Goal: Communication & Community: Answer question/provide support

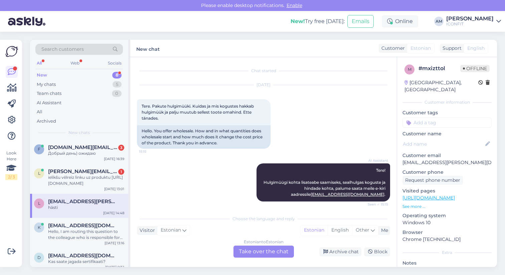
scroll to position [362, 0]
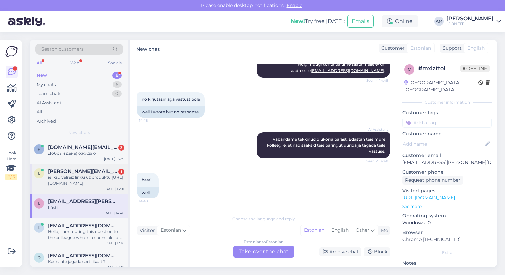
click at [93, 176] on div "ielikšu vēlreiz linku uz produktu [URL][DOMAIN_NAME]" at bounding box center [86, 180] width 76 height 12
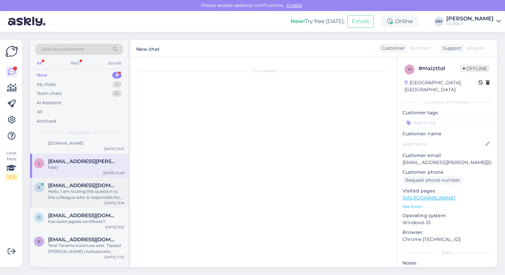
scroll to position [0, 0]
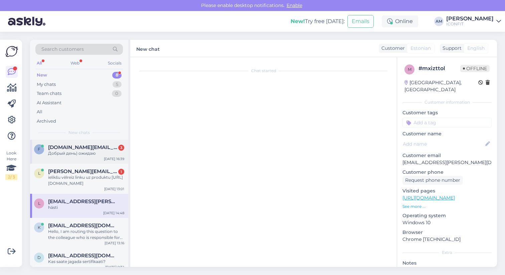
click at [73, 161] on div "f fitonovika.pl@gmail.com 3 Добрый день) ожидаю Oct 1 16:39" at bounding box center [79, 152] width 98 height 24
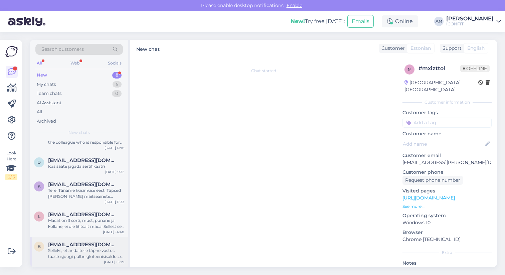
click at [73, 257] on div "Selleks, et anda teile täpne vastus taastusjoogi pulbri gluteenisisalduse kohta…" at bounding box center [86, 254] width 76 height 12
click at [82, 223] on div "Macat on 3 sorti, must, punane ja kollane, ei ole lihtsalt maca. Sellest see kü…" at bounding box center [86, 223] width 76 height 12
click at [82, 243] on span "[EMAIL_ADDRESS][DOMAIN_NAME]" at bounding box center [82, 245] width 69 height 6
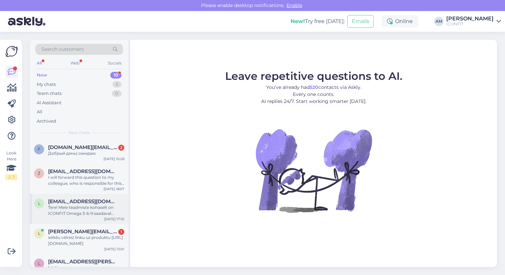
scroll to position [155, 0]
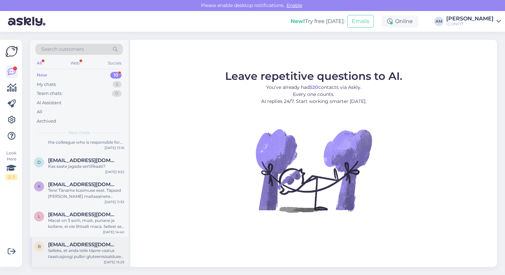
click at [71, 247] on span "[EMAIL_ADDRESS][DOMAIN_NAME]" at bounding box center [82, 245] width 69 height 6
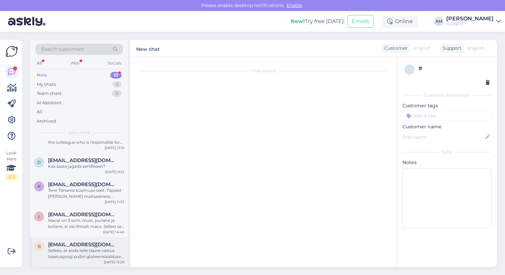
scroll to position [36, 0]
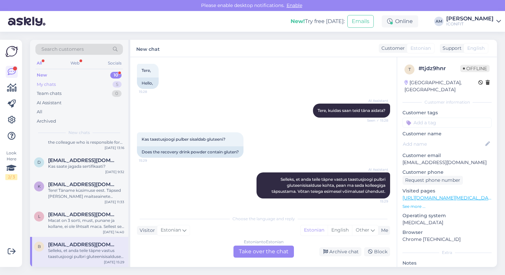
click at [70, 83] on div "My chats 5" at bounding box center [79, 84] width 88 height 9
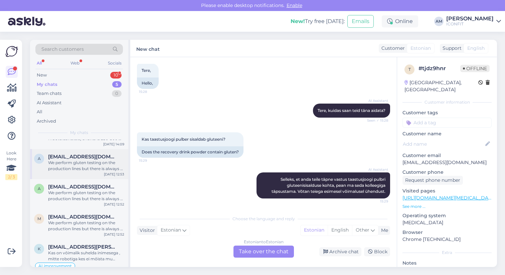
scroll to position [22, 0]
click at [71, 196] on div "We perform gluten testing on the production lines but there is always a small p…" at bounding box center [86, 195] width 76 height 12
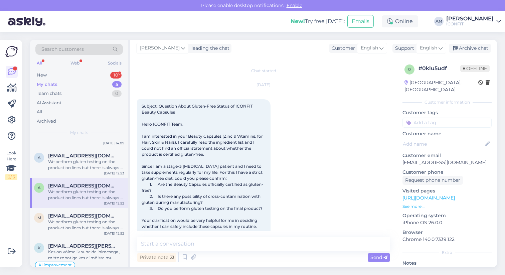
scroll to position [214, 0]
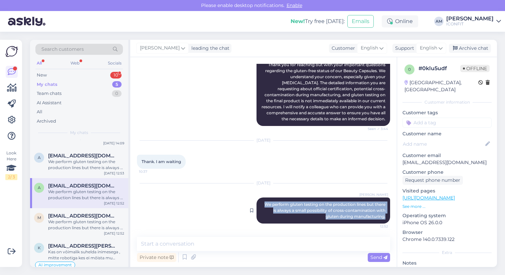
drag, startPoint x: 263, startPoint y: 204, endPoint x: 378, endPoint y: 222, distance: 116.6
click at [378, 222] on div "[PERSON_NAME] We perform gluten testing on the production lines but there is al…" at bounding box center [324, 210] width 134 height 26
copy span "We perform gluten testing on the production lines but there is always a small p…"
click at [94, 75] on div "New 10" at bounding box center [79, 74] width 88 height 9
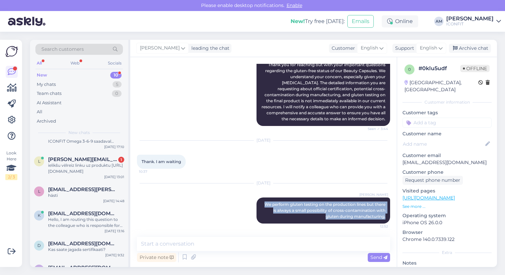
scroll to position [155, 0]
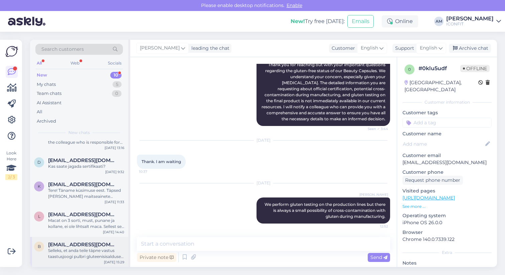
click at [74, 255] on div "Selleks, et anda teile täpne vastus taastusjoogi pulbri gluteenisisalduse kohta…" at bounding box center [86, 254] width 76 height 12
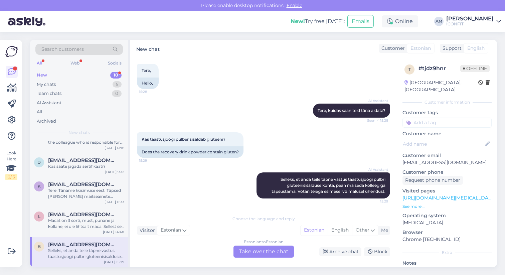
click at [254, 253] on div "Estonian to Estonian Take over the chat" at bounding box center [264, 252] width 60 height 12
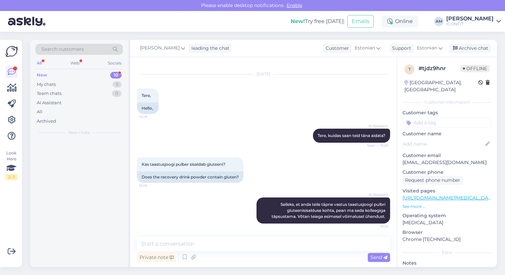
scroll to position [0, 0]
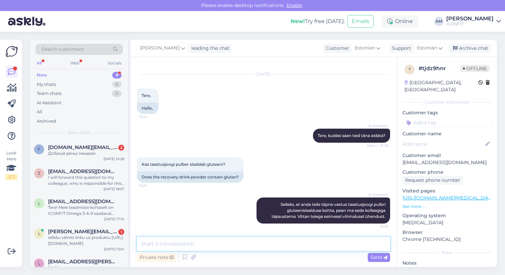
click at [204, 246] on textarea at bounding box center [263, 244] width 253 height 14
paste textarea "Teostame tootmisliinidel gluteeniteste."
type textarea "Tere! Teostame tootmisliinidel gluteeniteste, kuid vöga väike"
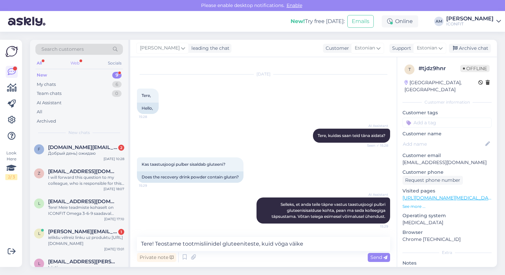
click at [75, 64] on div "Web" at bounding box center [75, 63] width 12 height 9
click at [60, 87] on div "My chats 6" at bounding box center [79, 84] width 88 height 9
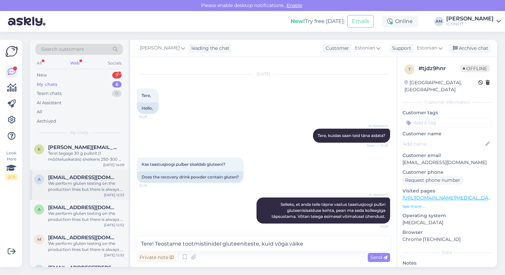
click at [71, 192] on div "a [EMAIL_ADDRESS][DOMAIN_NAME] We perform gluten testing on the production line…" at bounding box center [79, 185] width 98 height 30
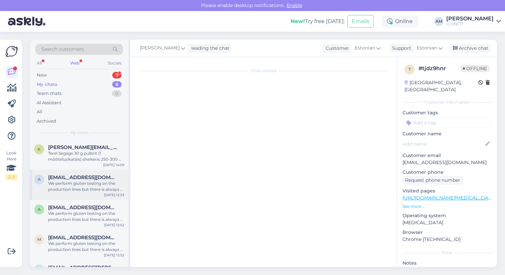
scroll to position [47, 0]
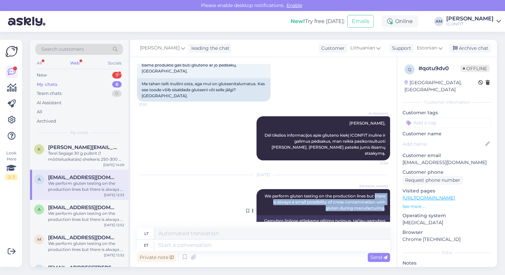
drag, startPoint x: 375, startPoint y: 177, endPoint x: 384, endPoint y: 189, distance: 16.0
click at [384, 193] on span "We perform gluten testing on the production lines but there is always a small p…" at bounding box center [326, 201] width 122 height 17
copy span "there is always a small possibility of cross-contamination with gluten during m…"
click at [52, 77] on div "New 9" at bounding box center [79, 74] width 88 height 9
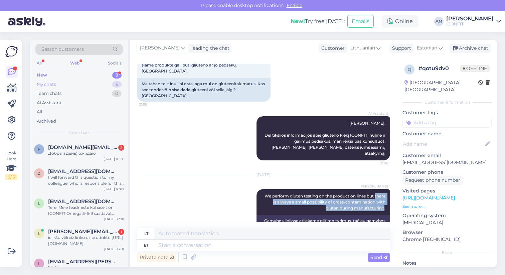
click at [56, 85] on div "My chats 6" at bounding box center [79, 84] width 88 height 9
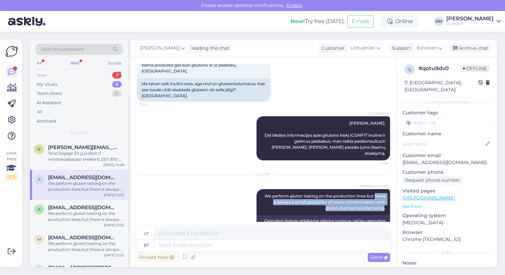
click at [51, 75] on div "New 9" at bounding box center [79, 74] width 88 height 9
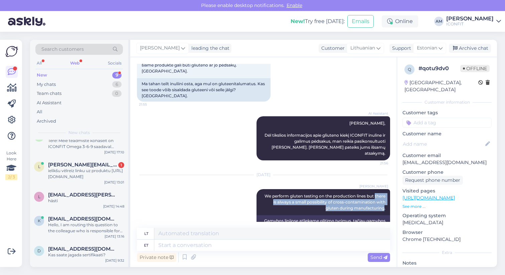
scroll to position [125, 0]
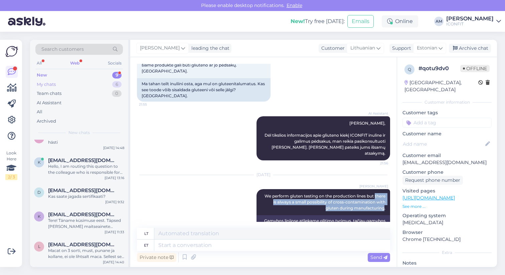
click at [59, 82] on div "My chats 6" at bounding box center [79, 84] width 88 height 9
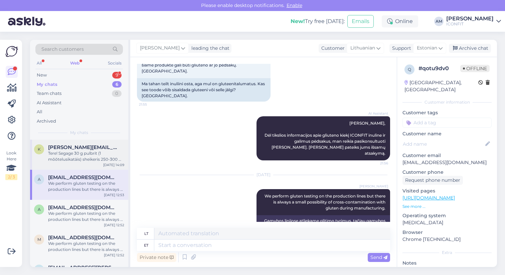
click at [66, 151] on div "Tere! Segage 30 g pulbrit (1 mõõtelusikatäis) sheikeris 250-300 ml veega, kuni …" at bounding box center [86, 156] width 76 height 12
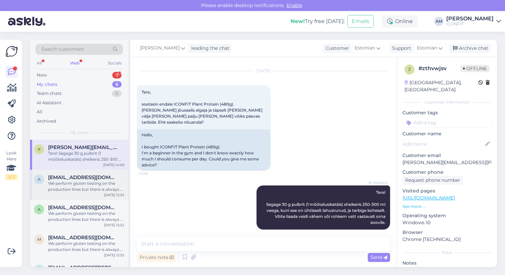
click at [65, 180] on div "We perform gluten testing on the production lines but there is always a small p…" at bounding box center [86, 186] width 76 height 12
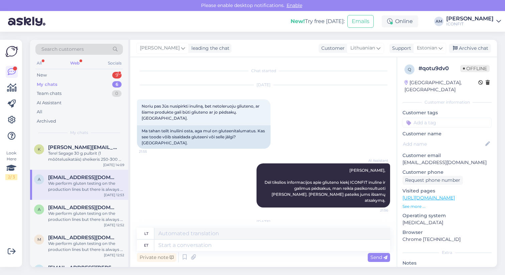
scroll to position [47, 0]
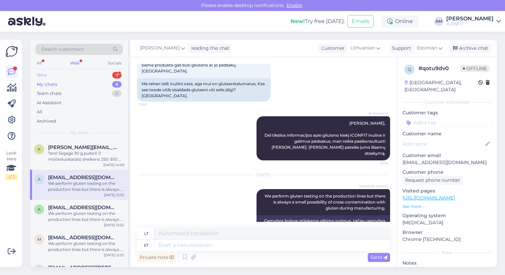
click at [57, 75] on div "New 9" at bounding box center [79, 74] width 88 height 9
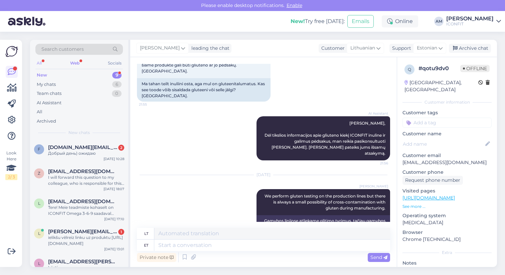
click at [40, 63] on div "All" at bounding box center [39, 63] width 8 height 9
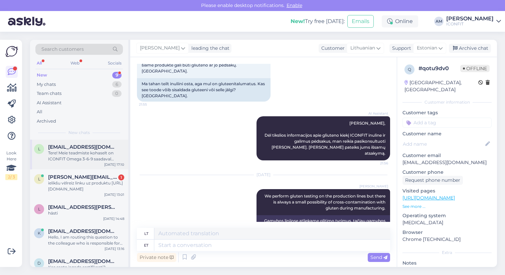
scroll to position [125, 0]
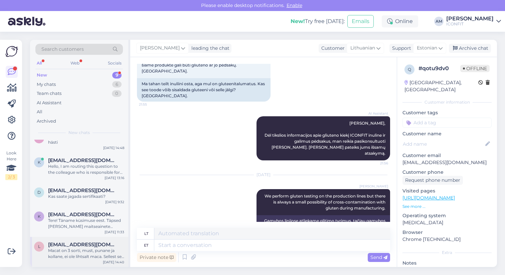
click at [66, 258] on div "Macat on 3 sorti, must, punane ja kollane, ei ole lihtsalt maca. Sellest see kü…" at bounding box center [86, 254] width 76 height 12
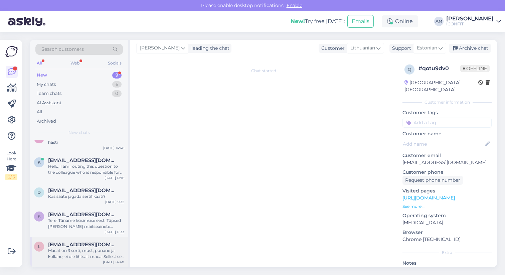
scroll to position [157, 0]
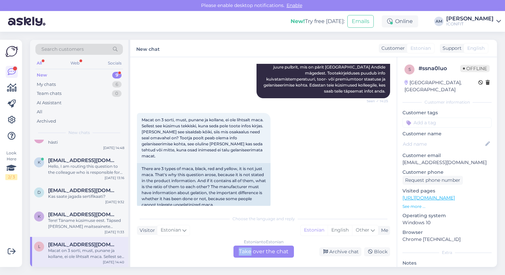
click at [252, 248] on div "Estonian to Estonian Take over the chat" at bounding box center [264, 252] width 60 height 12
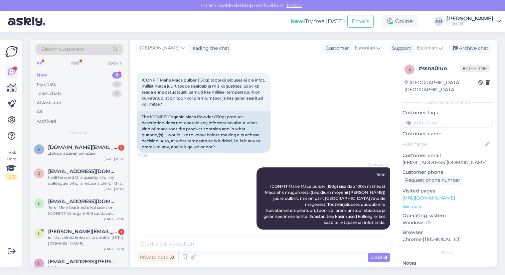
scroll to position [28, 0]
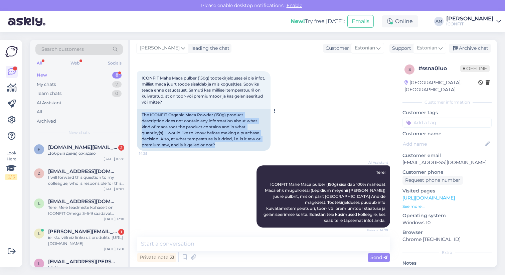
drag, startPoint x: 223, startPoint y: 143, endPoint x: 137, endPoint y: 110, distance: 92.4
click at [137, 110] on div "The ICONFIT Organic Maca Powder (150g) product description does not contain any…" at bounding box center [204, 129] width 134 height 41
copy div "The ICONFIT Organic Maca Powder (150g) product description does not contain any…"
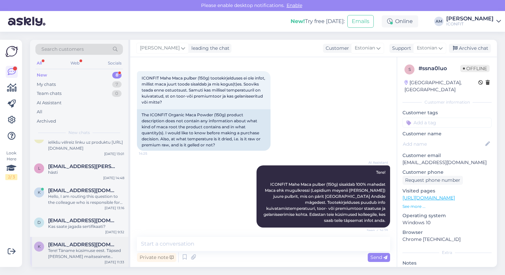
click at [86, 256] on div "Tere! Täname küsimuse eest. Täpsed [PERSON_NAME] maitseainete koostisosad ICONF…" at bounding box center [86, 254] width 76 height 12
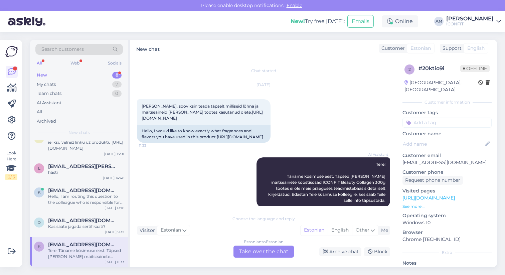
scroll to position [15, 0]
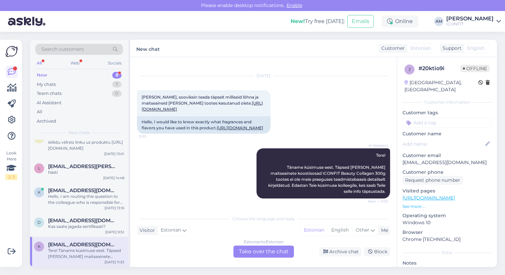
click at [262, 251] on div "Estonian to Estonian Take over the chat" at bounding box center [264, 252] width 60 height 12
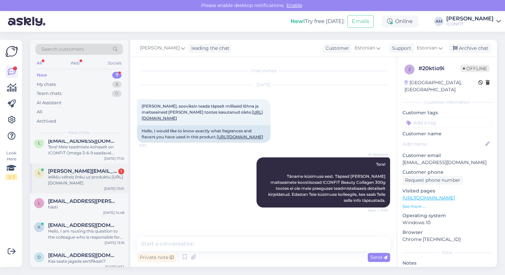
scroll to position [65, 0]
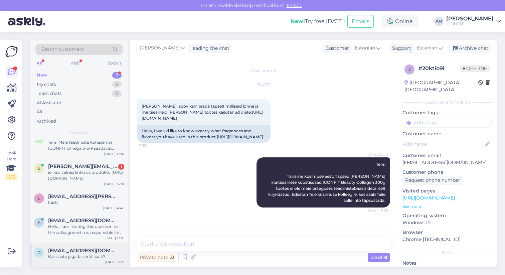
click at [74, 256] on div "Kas saate jagada sertifikaati?" at bounding box center [86, 257] width 76 height 6
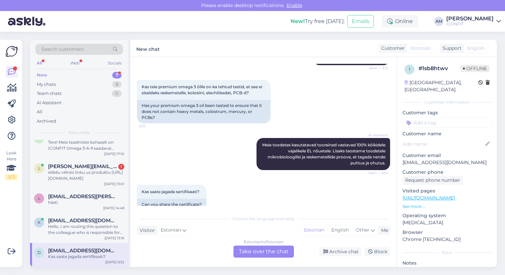
scroll to position [94, 0]
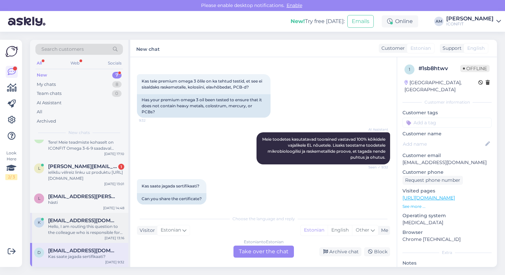
click at [67, 230] on div "Hello, I am routing this question to the colleague who is responsible for this …" at bounding box center [86, 229] width 76 height 12
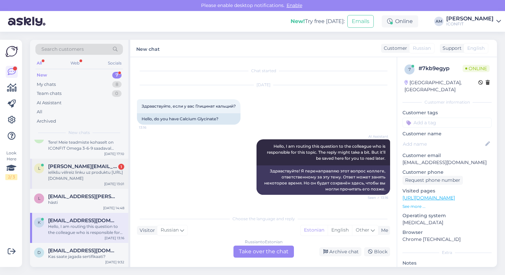
scroll to position [0, 0]
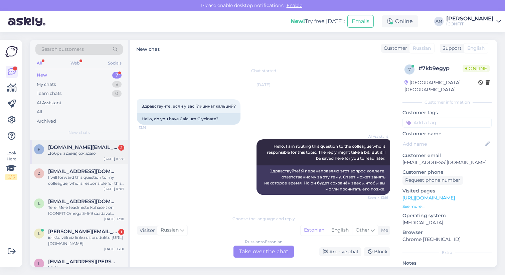
click at [70, 148] on span "[DOMAIN_NAME][EMAIL_ADDRESS][DOMAIN_NAME]" at bounding box center [82, 147] width 69 height 6
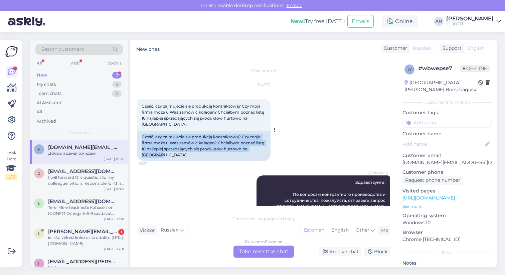
drag, startPoint x: 158, startPoint y: 154, endPoint x: 142, endPoint y: 139, distance: 22.4
click at [142, 139] on div "Cześć, czy zajmujecie się produkcją kontraktową? Czy moja firma może u Was zamó…" at bounding box center [204, 145] width 134 height 29
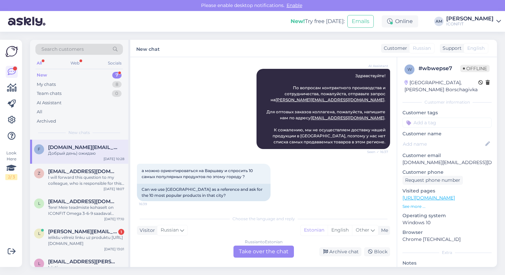
scroll to position [262, 0]
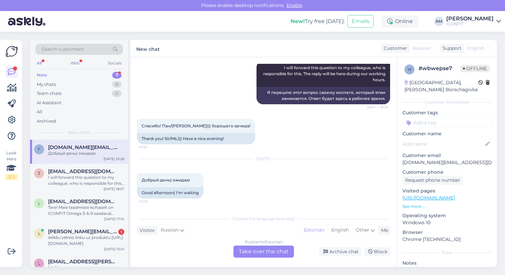
click at [263, 251] on div "Russian to Estonian Take over the chat" at bounding box center [264, 252] width 60 height 12
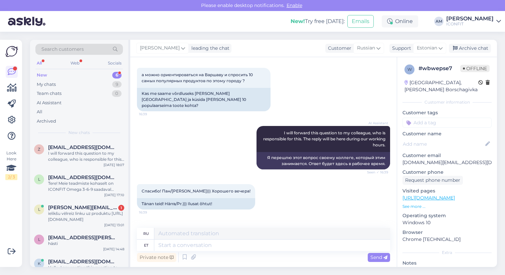
scroll to position [240, 0]
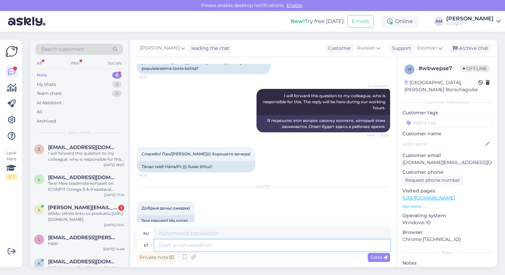
click at [213, 247] on textarea at bounding box center [272, 245] width 236 height 11
type textarea "Hello!"
type textarea "Привет!"
type textarea "Hello! I"
type textarea "Привет! Я"
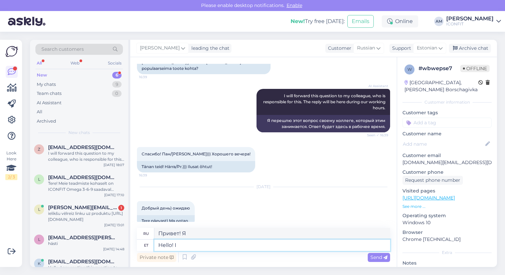
type textarea "Hello!"
type textarea "Привет!"
type textarea "Hello! Please c"
type textarea "Здравствуйте! Пожалуйста."
type textarea "Hello! Please contatc"
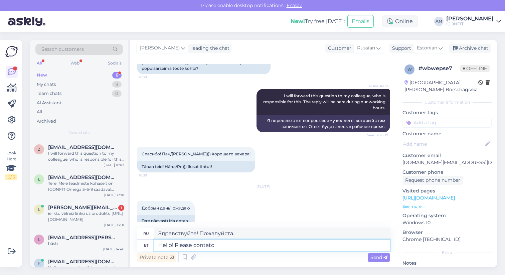
type textarea "Здравствуйте! Свяжитесь с нами."
type textarea "Hello! Please contact info@"
type textarea "Здравствуйте! Пожалуйста, свяжитесь с нами."
type textarea "Hello! Please contact [EMAIL_ADDRESS][DOMAIN_NAME]"
type textarea "Здравствуйте! Пожалуйста, свяжитесь с [EMAIL_ADDRESS][DOMAIN_NAME]"
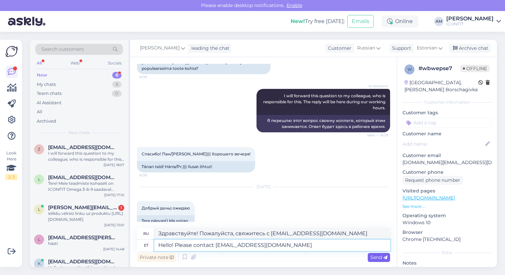
type textarea "Hello! Please contact [EMAIL_ADDRESS][DOMAIN_NAME]"
click at [375, 260] on div "Send" at bounding box center [379, 257] width 22 height 9
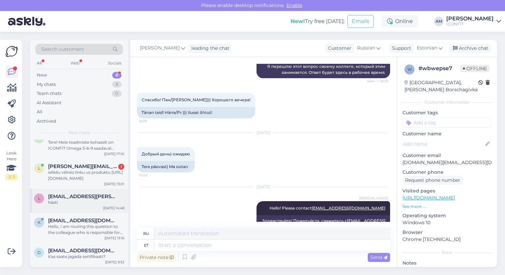
scroll to position [0, 0]
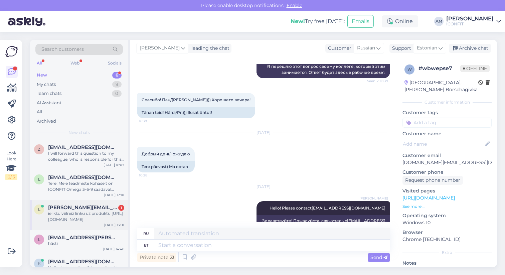
click at [69, 203] on div "l [PERSON_NAME][EMAIL_ADDRESS][DOMAIN_NAME] 1 ielikšu vēlreiz linku uz produktu…" at bounding box center [79, 215] width 98 height 30
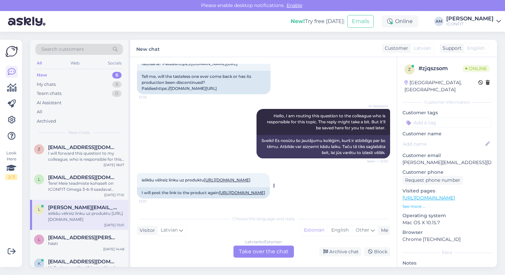
scroll to position [85, 0]
click at [219, 190] on link "[URL][DOMAIN_NAME]" at bounding box center [242, 192] width 46 height 5
click at [219, 191] on link "[URL][DOMAIN_NAME]" at bounding box center [242, 192] width 46 height 5
click at [258, 247] on div "[DEMOGRAPHIC_DATA] to Estonian Take over the chat" at bounding box center [264, 252] width 60 height 12
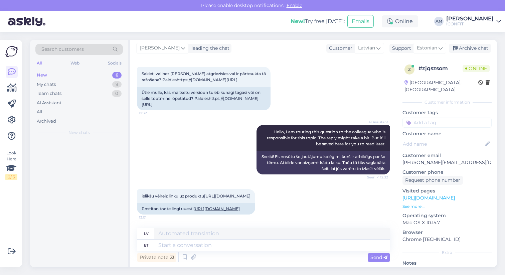
scroll to position [62, 0]
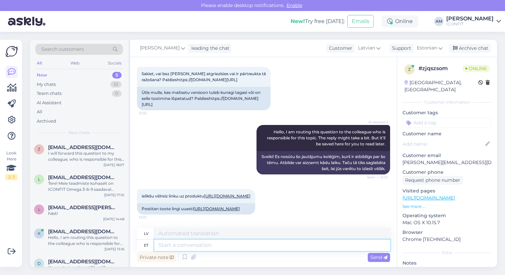
click at [211, 242] on textarea at bounding box center [272, 245] width 236 height 11
type textarea "Hell"
type textarea "Piedāvājums"
type textarea "Hello! I"
type textarea "Sveiki!"
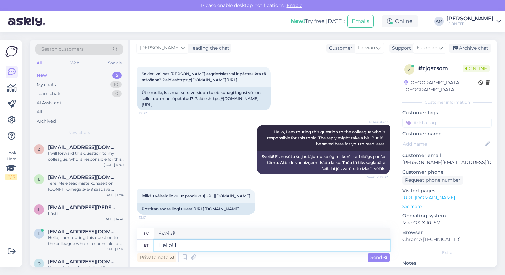
type textarea "Hello! I p"
type textarea "Sveiki! Es"
type textarea "Hello! I passed"
type textarea "Sveiki! Es nokārtoju"
type textarea "Hello! I passed the question ove"
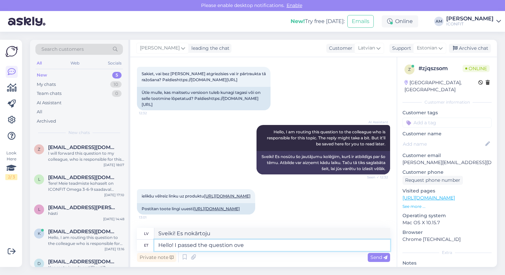
type textarea "Sveiki! Es atbildēju uz jautājumu pareizi."
type textarea "Hello! I passed the question over to"
type textarea "Sveiki! Es nodevu jautājumu tālāk"
type textarea "Hello! I passed the question over to the produc"
type textarea "Sveiki! Es nodevu jautājumu producentam."
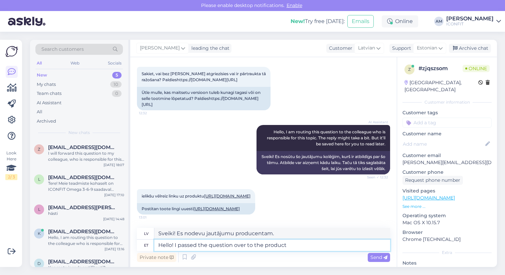
type textarea "Hello! I passed the question over to the product"
type textarea "Sveiki! Es nodevu jautājumu produktam."
type textarea "Hello! I passed the question over to the product development tw"
type textarea "Sveiki! Es nodevu jautājumu produktu izstrādes komandai."
click at [329, 248] on textarea "Hello! I passed the question over to the product development twam." at bounding box center [272, 245] width 236 height 11
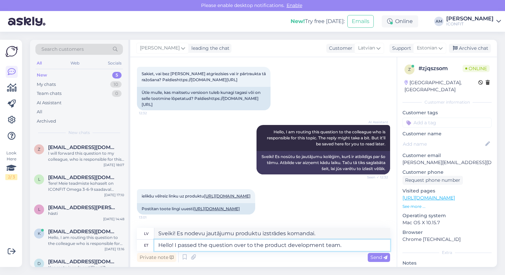
click at [341, 247] on textarea "Hello! I passed the question over to the product development team." at bounding box center [272, 245] width 236 height 11
type textarea "Hello! I passed the question over to the product development team. I wi"
type textarea "Sveiki! Es nodevu jautājumu produktu izstrādes komandai. Es"
type textarea "Hello! I passed the question over to the product development team. I will"
type textarea "Sveiki! Es nodevu jautājumu produktu izstrādes komandai. Es to darīšu."
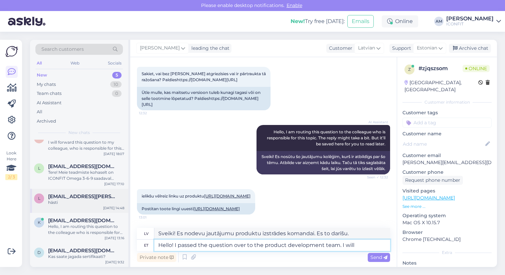
scroll to position [0, 0]
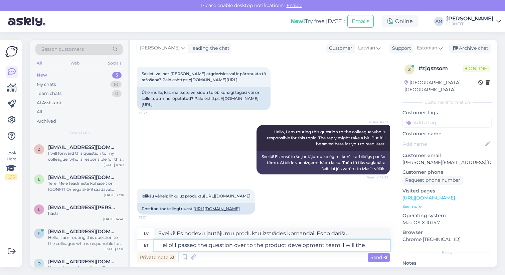
type textarea "Hello! I passed the question over to the product development team. I will the"
type textarea "Sveiki! Es nodevu jautājumu produktu izstrādes komandai. Es to izdarīšu."
type textarea "Hello! I passed the question over to the product development team. I will the a…"
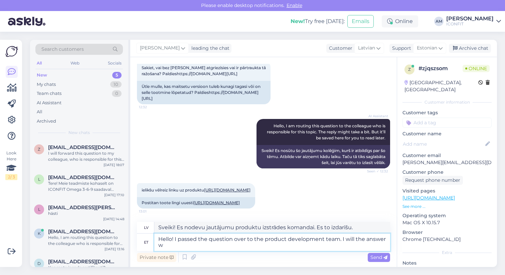
type textarea "Sveiki! Es nodevu jautājumu produktu izstrādes komandai. Es sniegšu atbildi."
type textarea "Hello! I passed the question over to the product development team. I will the a…"
type textarea "Sveiki! Es nodevu jautājumu produktu izstrādes komandai. Es sniegšu atbildi ar"
type textarea "Hello! I passed the question over to the product development team. I will the a…"
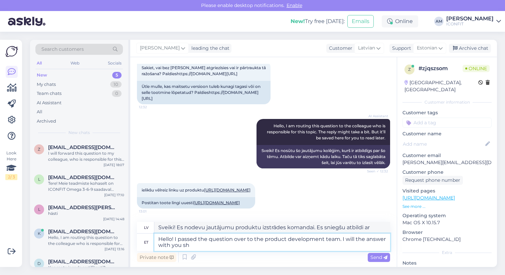
type textarea "Sveiki! Es nodevu jautājumu produktu izstrādes komandai. Es atbildēšu kopā ar j…"
type textarea "Hello! I passed the question over to the product development team. I will the a…"
type textarea "Sveiki! Es nodevu jautājumu produktu izstrādes komandai. Drīzumā sniegsim jums …"
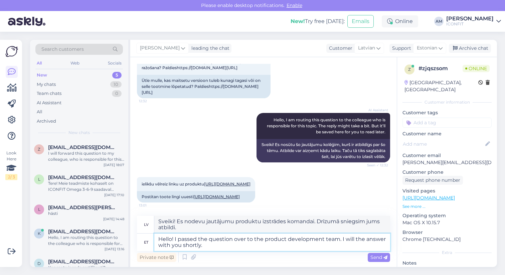
click at [354, 240] on textarea "Hello! I passed the question over to the product development team. I will the a…" at bounding box center [272, 242] width 236 height 17
type textarea "Hello! I passed the question over to the product development team. I will have …"
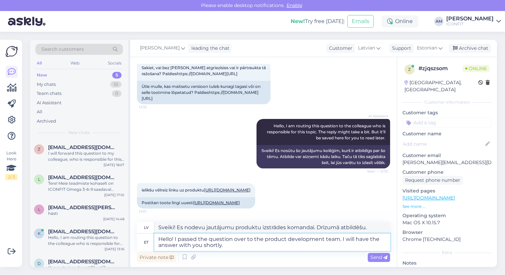
type textarea "Sveiki! Es nodevu jautājumu produktu izstrādes komandai. Drīzumā sniegsim jums …"
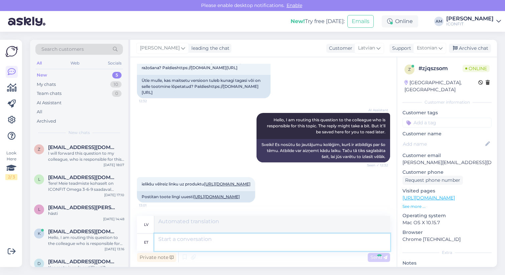
scroll to position [129, 0]
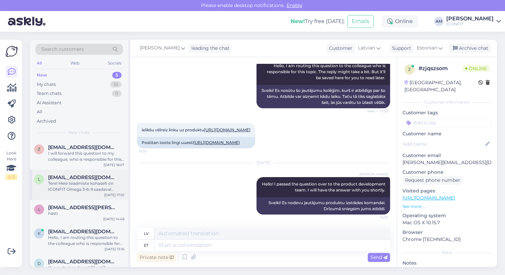
click at [70, 193] on div "l [EMAIL_ADDRESS][DOMAIN_NAME] Tere! Meie teadmiste kohaselt on ICONFIT Omega 3…" at bounding box center [79, 185] width 98 height 30
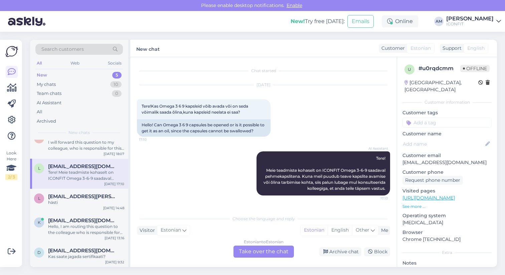
scroll to position [0, 0]
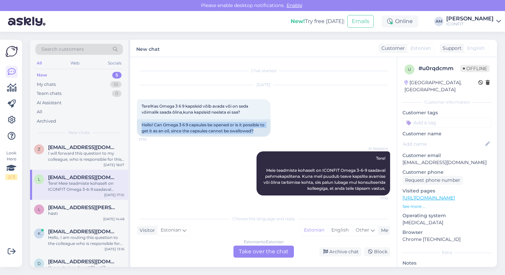
drag, startPoint x: 262, startPoint y: 130, endPoint x: 136, endPoint y: 124, distance: 126.4
click at [136, 124] on div "Chat started [DATE] Tere!Kas Omega 3 6 9 kapsleid võib avada või on seda võimal…" at bounding box center [263, 162] width 267 height 210
click at [175, 131] on div "Hello! Can Omega 3 6 9 capsules be opened or is it possible to get it as an oil…" at bounding box center [204, 127] width 134 height 17
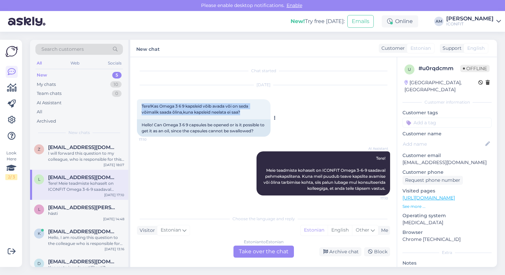
drag, startPoint x: 248, startPoint y: 112, endPoint x: 138, endPoint y: 107, distance: 110.4
click at [138, 107] on div "Tere!Kas Omega 3 6 9 kapsleid võib avada või on seda võimalik saada õlina,kuna …" at bounding box center [204, 109] width 134 height 20
copy span "Tere!Kas Omega 3 6 9 kapsleid võib avada või on seda võimalik saada õlina,kuna …"
click at [254, 251] on div "Estonian to Estonian Take over the chat" at bounding box center [264, 252] width 60 height 12
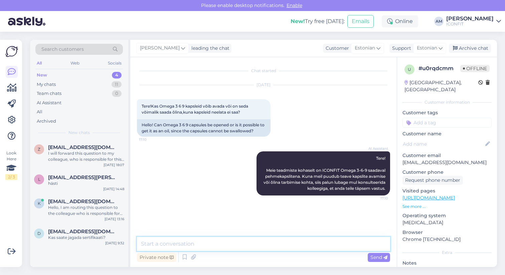
click at [205, 248] on textarea at bounding box center [263, 244] width 253 height 14
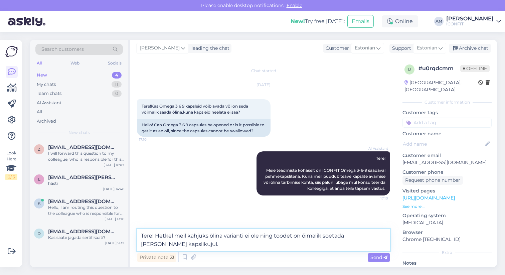
click at [157, 244] on textarea "Tere! Hetkel meil kahjuks õlina varianti ei ole ning toodet on õimalik soetada …" at bounding box center [263, 240] width 253 height 22
click at [176, 245] on textarea "Tere! Hetkel meil kahjuks õlina varianti ei ole ning toodet on õimalik soetada …" at bounding box center [263, 240] width 253 height 22
drag, startPoint x: 174, startPoint y: 236, endPoint x: 291, endPoint y: 239, distance: 117.0
click at [291, 239] on textarea "Tere! Hetkel meil kahjuks õlina varianti ei ole ning toodet on õimalik soetada …" at bounding box center [263, 240] width 253 height 22
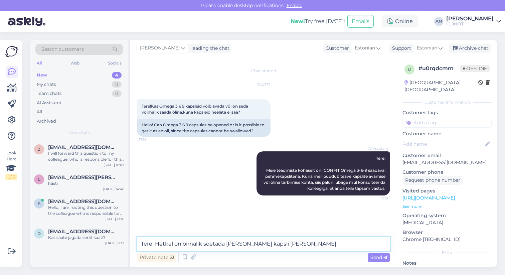
click at [203, 244] on textarea "Tere! Hetkel on õimalik soetada [PERSON_NAME] kapsli [PERSON_NAME]." at bounding box center [263, 244] width 253 height 14
click at [246, 246] on textarea "Tere! Hetkel on õimalik toodet soetada [PERSON_NAME] kapsli [PERSON_NAME]." at bounding box center [263, 244] width 253 height 14
click at [182, 244] on textarea "Tere! Hetkel on õimalik toodet soetada [PERSON_NAME] kapsli [PERSON_NAME]." at bounding box center [263, 244] width 253 height 14
type textarea "Tere! Hetkel on võimalik toodet soetada [PERSON_NAME] kapsli [PERSON_NAME]."
click at [382, 258] on span "Send" at bounding box center [378, 257] width 17 height 6
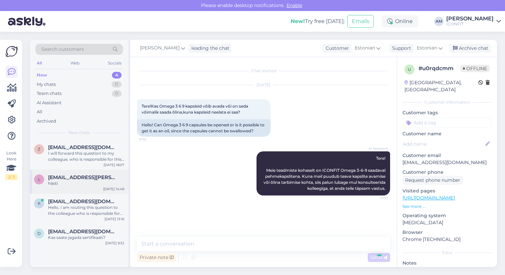
scroll to position [15, 0]
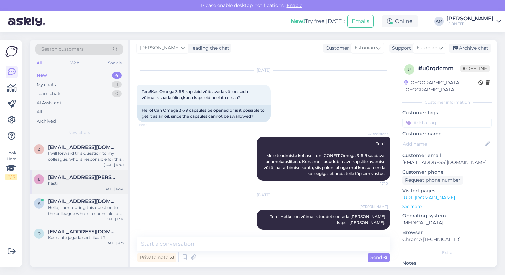
click at [66, 180] on div "hästi" at bounding box center [86, 183] width 76 height 6
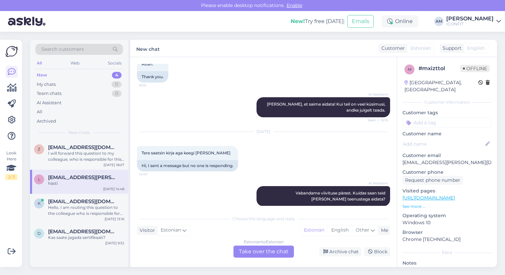
scroll to position [362, 0]
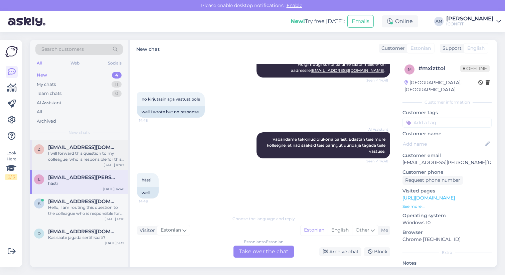
click at [64, 156] on div "I will forward this question to my colleague, who is responsible for this. The …" at bounding box center [86, 156] width 76 height 12
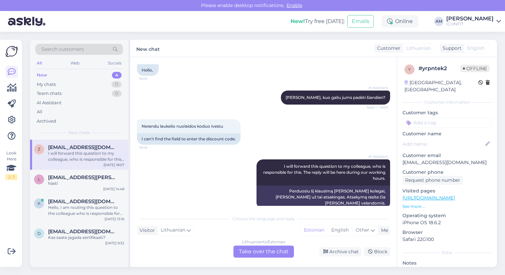
scroll to position [53, 0]
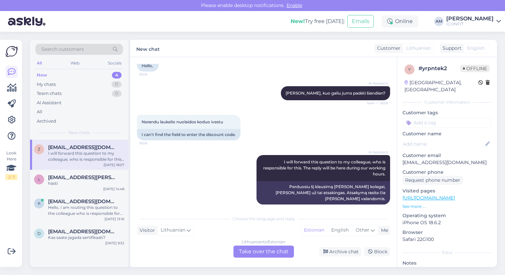
click at [259, 254] on div "Lithuanian to Estonian Take over the chat" at bounding box center [264, 252] width 60 height 12
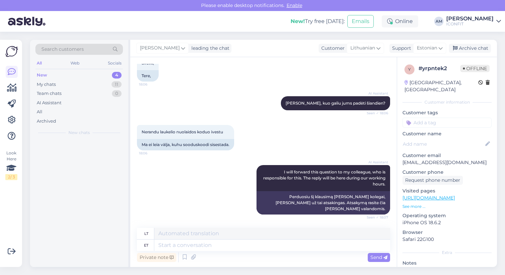
scroll to position [37, 0]
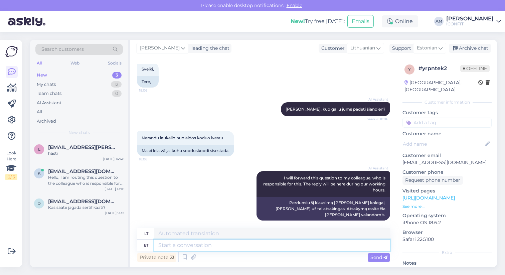
click at [208, 245] on textarea at bounding box center [272, 245] width 236 height 11
type textarea "Hello!"
type textarea "Sveiki!"
type textarea "Hello! The fi"
type textarea "Sveiki! The"
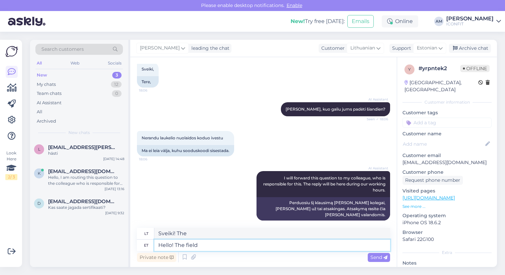
type textarea "Hello! The field"
type textarea "Sveiki! [GEOGRAPHIC_DATA]"
type textarea "Hello! The field should b"
type textarea "Sveiki! Laukas turėtų"
type textarea "Hello! The field should be"
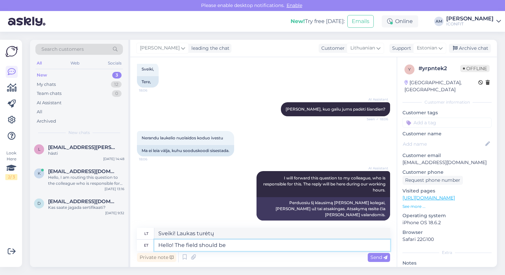
type textarea "Sveiki! Laukas turėtų būti"
type textarea "Hello! The field should be at che"
type textarea "Sveiki! Laukas turėtų būti ties"
type textarea "Hello! The field should be at checkout."
type textarea "Sveiki! Laukas turėtų būti prie kasos."
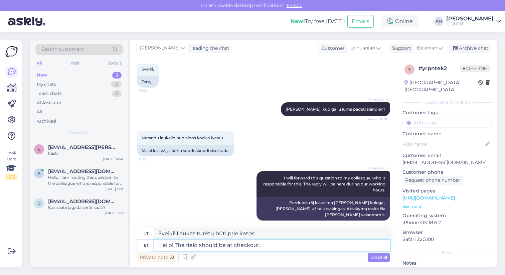
click at [198, 245] on textarea "Hello! The field should be at checkout." at bounding box center [272, 245] width 236 height 11
type textarea "Hello! The field for should be at checkout."
type textarea "Sveiki! Laukas „f“ turėtų būti prie atsiskaitymo."
type textarea "Hello! The field for a should be at checkout."
type textarea "Sveiki! [PERSON_NAME] „fo“ turėtų būti prie kasos."
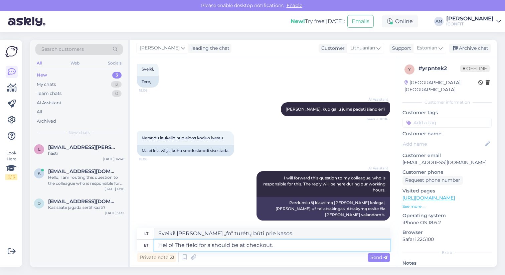
type textarea "Hello! The field for a should be at checkout."
type textarea "Sveiki! Laukas, skirtas , turėtų būti atsiskaitymo metu."
type textarea "Hello! The field for a dis should be at checkout."
type textarea "Sveiki! Skelbimo laukas turėtų būti atsiskaitymo metu."
type textarea "Hello! The field for a disco should be at checkout."
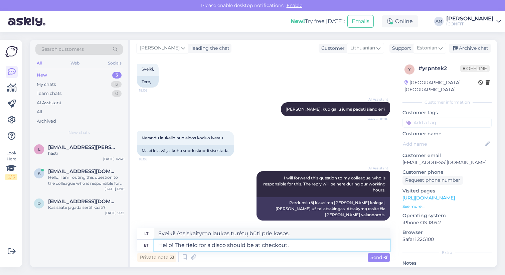
type textarea "Sveiki! Disko laukas turėtų būti prie atsiskaitymo."
type textarea "Hello! The field for a discou should be at checkout."
type textarea "Sveiki! Diskotekos laukas turėtų būti prie kasos."
type textarea "Hello! The field for a discount should be at checkout."
type textarea "Sveiki! Nuolaidos laukas turėtų būti prie atsiskaitymo."
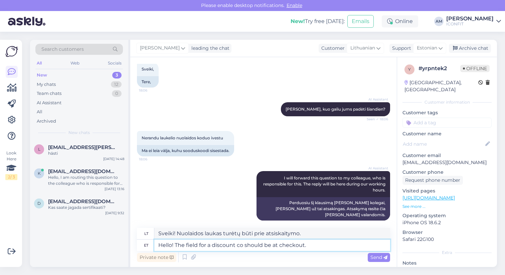
type textarea "Hello! The field for a discount cod should be at checkout."
type textarea "Sveiki! Nuolaidos c laukelis turėtų būti kasoje."
type textarea "Hello! The field for a discount code should be at checkout."
type textarea "Sveiki! Nuolaidos laukas turėtų būti kasoje."
type textarea "Hello! The field for a discount code should be at checkout."
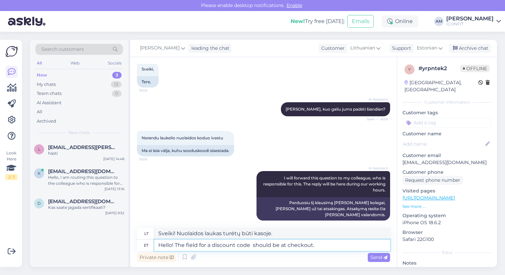
type textarea "Sveiki! Nuolaidos kodo laukas turėtų būti atsiskaitymo metu."
type textarea "Hello! The field for a discount code should be at checkout."
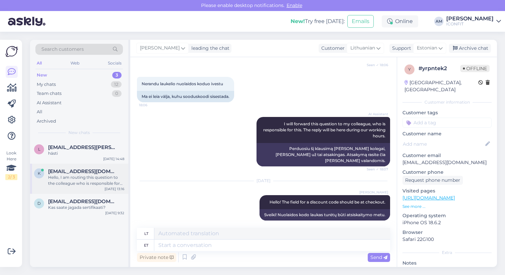
click at [73, 180] on div "Hello, I am routing this question to the colleague who is responsible for this …" at bounding box center [86, 180] width 76 height 12
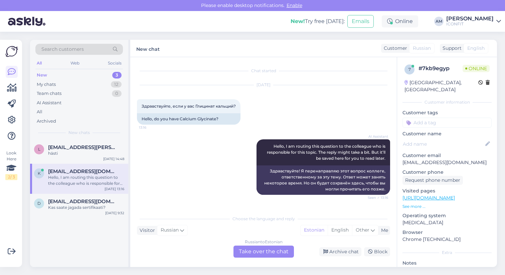
drag, startPoint x: 219, startPoint y: 120, endPoint x: 133, endPoint y: 122, distance: 86.2
click at [133, 122] on div "Chat started [DATE] Здравствуйте, если у вас Глицинат кальций? 13:16 Hello, do …" at bounding box center [263, 162] width 267 height 210
drag, startPoint x: 219, startPoint y: 120, endPoint x: 141, endPoint y: 117, distance: 77.9
click at [141, 117] on div "Hello, do you have Calcium Glycinate?" at bounding box center [189, 118] width 104 height 11
copy div "Hello, do you have Calcium Glycinate?"
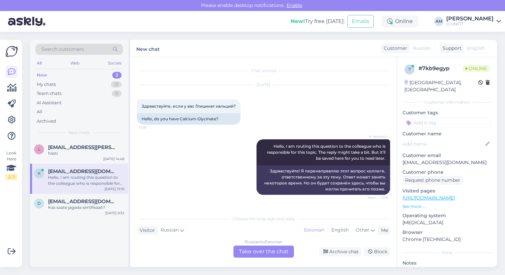
click at [257, 252] on div "Russian to Estonian Take over the chat" at bounding box center [264, 252] width 60 height 12
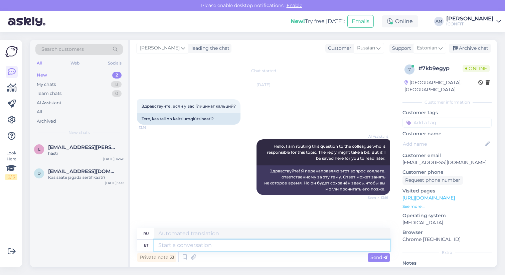
click at [222, 250] on textarea at bounding box center [272, 245] width 236 height 11
type textarea "Tere!"
type textarea "Привет!"
type textarea "Tere! Kahjus"
type textarea "Здравствуйте! Извините."
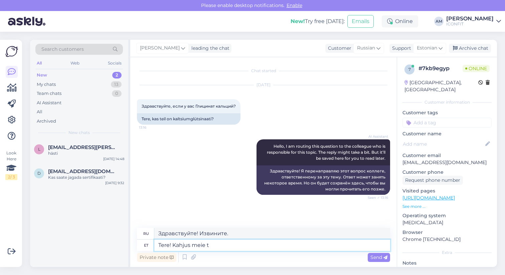
type textarea "Tere! Kahjus meie to"
type textarea "Здравствуйте! Приносим извинения."
type textarea "Tere! Kahjus meie tootevalikud"
type textarea "Здравствуйте! Некоторые наши товары повреждены."
type textarea "Tere! Kahjus meie tootevalikus he"
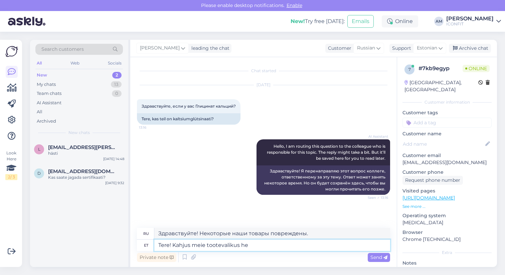
type textarea "Здравствуйте! Возникла проблема с нашим ассортиментом."
type textarea "Tere! Kahjus meie tootevalikus hetkel s"
type textarea "Здравствуйте! В настоящее время в нашем ассортименте наблюдается дефицит."
type textarea "Tere! Kahjus meie tootevalikus hetkel seda e"
type textarea "Здравствуйте! Этот товар сейчас есть в нашем ассортименте."
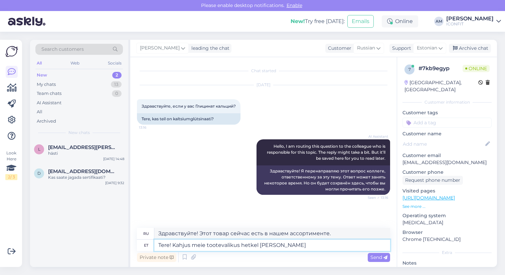
type textarea "Tere! Kahjus meie tootevalikus hetkel [PERSON_NAME] o"
type textarea "Здравствуйте! К сожалению, на данный момент этого товара нет в нашем ассортимен…"
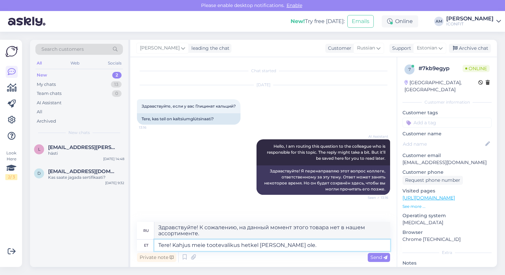
type textarea "Tere! Kahjus meie tootevalikus hetkel [PERSON_NAME] ole."
type textarea "Здравствуйте! К сожалению, в настоящее время этот товар отсутствует в нашем асс…"
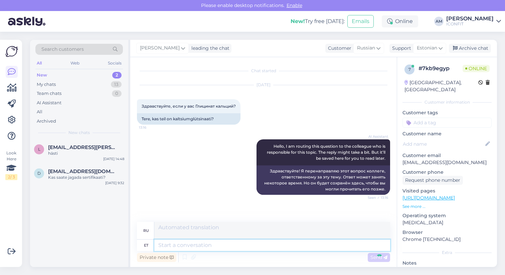
scroll to position [40, 0]
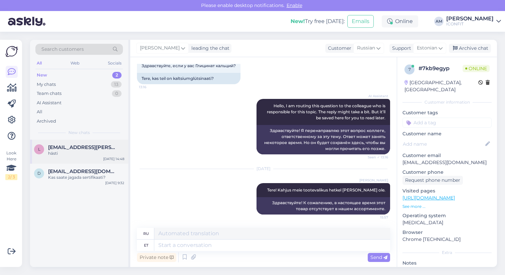
click at [67, 153] on div "hästi" at bounding box center [86, 153] width 76 height 6
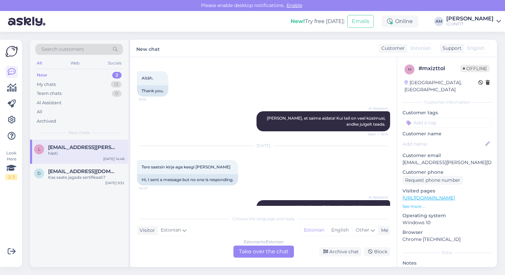
scroll to position [362, 0]
